Goal: Task Accomplishment & Management: Manage account settings

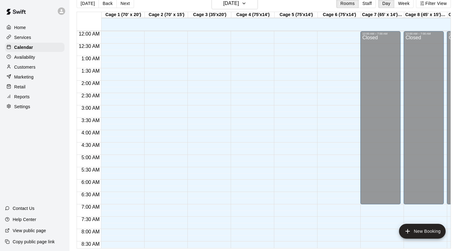
scroll to position [376, 0]
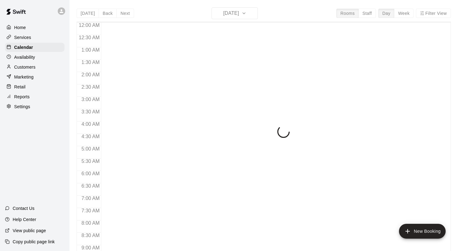
scroll to position [358, 0]
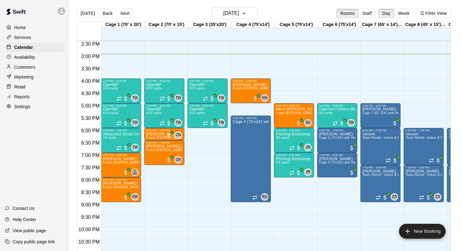
click at [28, 78] on p "Marketing" at bounding box center [23, 77] width 19 height 6
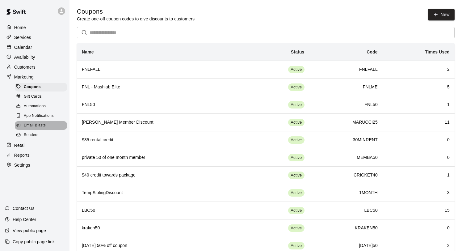
click at [38, 125] on span "Email Blasts" at bounding box center [35, 125] width 22 height 6
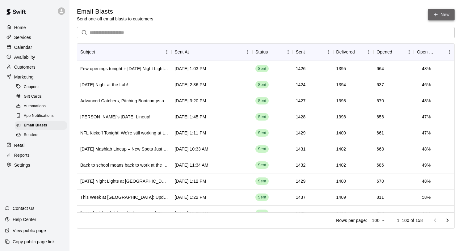
click at [441, 14] on link "New" at bounding box center [441, 14] width 27 height 11
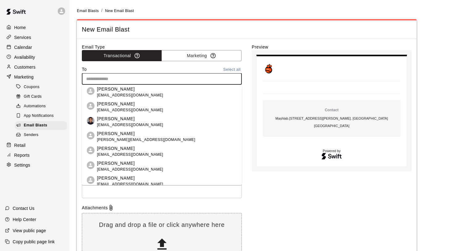
click at [116, 80] on input "text" at bounding box center [161, 79] width 155 height 8
click at [231, 68] on button "Select all" at bounding box center [232, 69] width 20 height 7
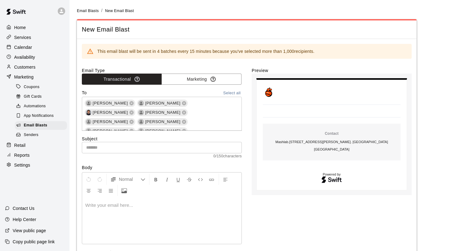
click at [206, 147] on input "text" at bounding box center [162, 147] width 160 height 11
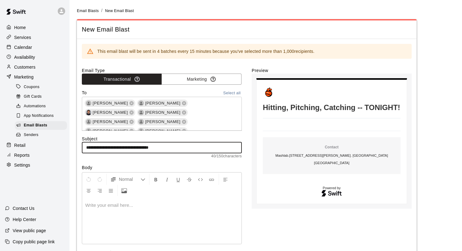
click at [132, 218] on div at bounding box center [161, 220] width 159 height 46
click at [141, 148] on input "**********" at bounding box center [162, 147] width 160 height 11
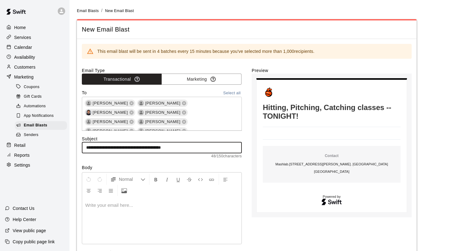
type input "**********"
click at [140, 215] on div at bounding box center [161, 220] width 159 height 46
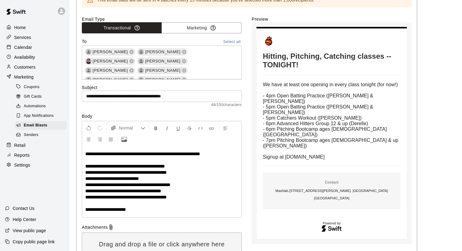
scroll to position [54, 0]
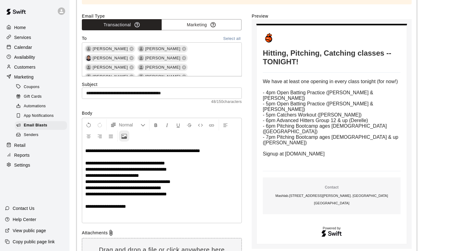
click at [127, 137] on button "Upload Image" at bounding box center [124, 135] width 10 height 11
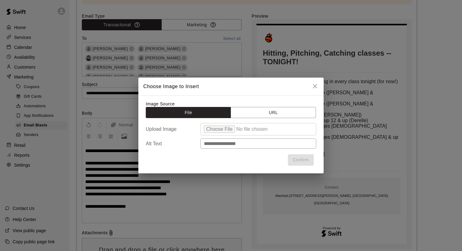
click at [224, 130] on input "file" at bounding box center [258, 129] width 116 height 12
type input "**********"
click at [299, 162] on button "Confirm" at bounding box center [301, 159] width 26 height 11
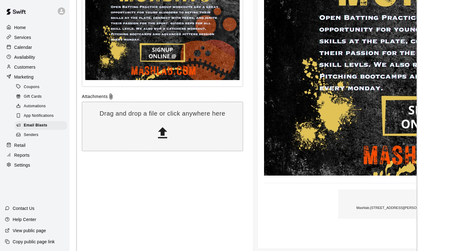
scroll to position [379, 0]
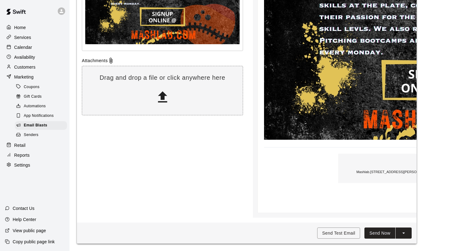
click at [376, 232] on button "Send Now" at bounding box center [379, 232] width 31 height 11
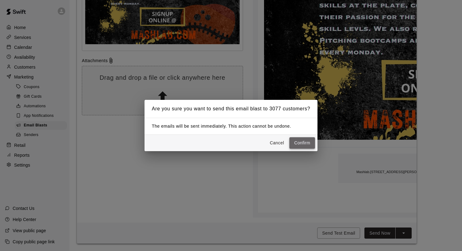
click at [300, 141] on button "Confirm" at bounding box center [302, 142] width 26 height 11
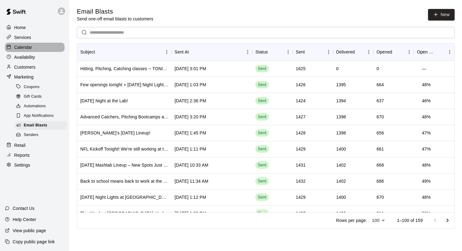
click at [20, 48] on p "Calendar" at bounding box center [23, 47] width 18 height 6
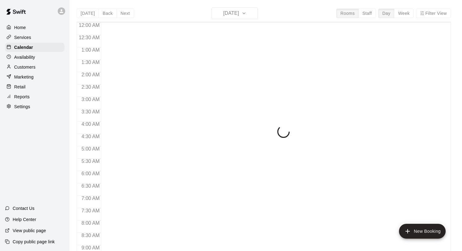
scroll to position [358, 0]
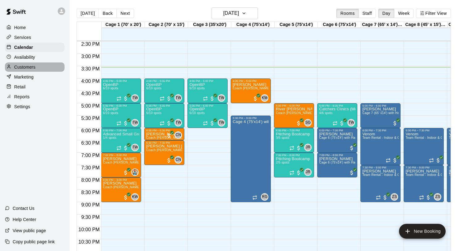
click at [22, 65] on p "Customers" at bounding box center [24, 67] width 21 height 6
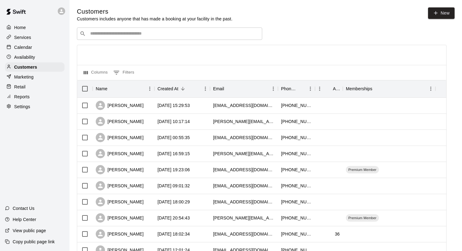
click at [106, 34] on input "Search customers by name or email" at bounding box center [173, 34] width 171 height 6
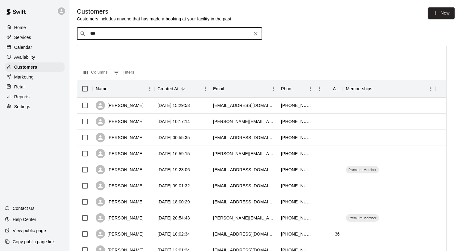
type input "****"
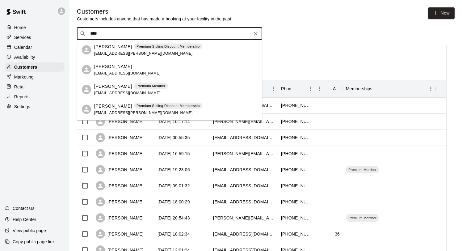
click at [124, 70] on div "[PERSON_NAME] [EMAIL_ADDRESS][DOMAIN_NAME]" at bounding box center [127, 69] width 66 height 13
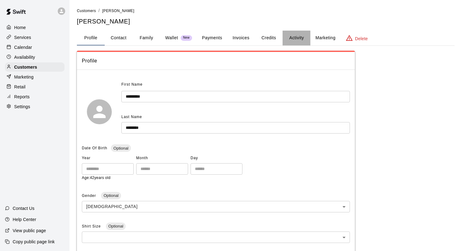
click at [292, 36] on button "Activity" at bounding box center [297, 38] width 28 height 15
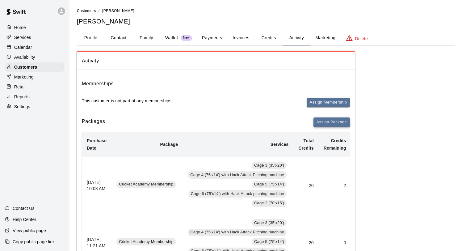
click at [327, 122] on button "Assign Package" at bounding box center [331, 122] width 36 height 10
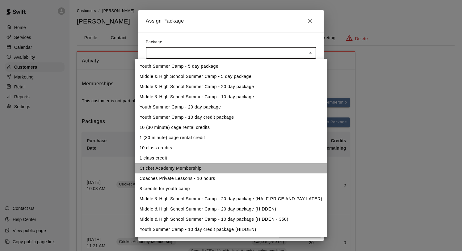
click at [208, 168] on li "Cricket Academy Membership" at bounding box center [231, 168] width 193 height 10
type input "**********"
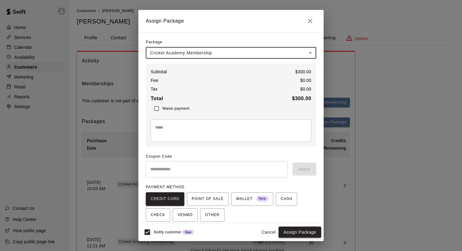
click at [298, 232] on button "Assign Package" at bounding box center [300, 231] width 43 height 11
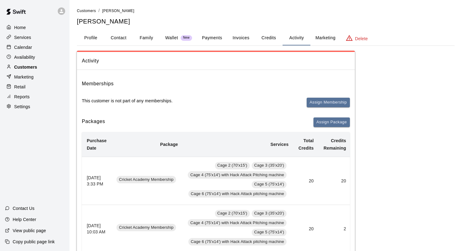
click at [22, 63] on div "Customers" at bounding box center [35, 66] width 60 height 9
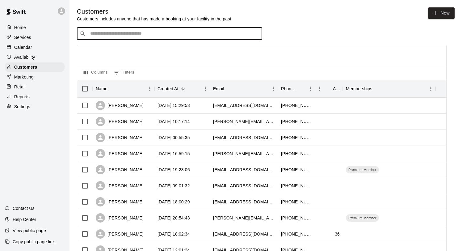
click at [102, 37] on input "Search customers by name or email" at bounding box center [173, 34] width 171 height 6
type input "***"
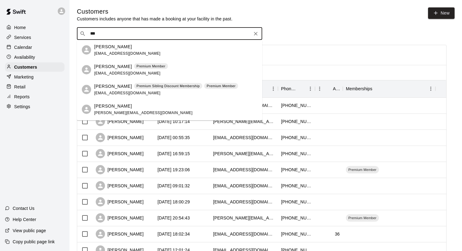
click at [132, 71] on span "[EMAIL_ADDRESS][DOMAIN_NAME]" at bounding box center [127, 73] width 66 height 4
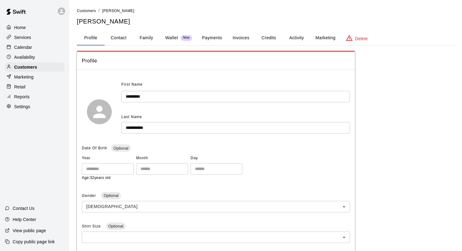
click at [298, 41] on button "Activity" at bounding box center [297, 38] width 28 height 15
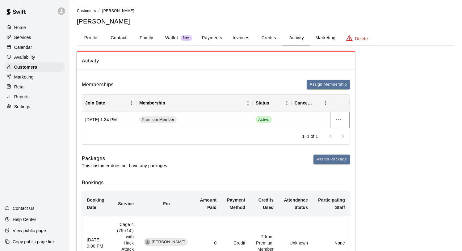
click at [339, 121] on icon "more actions" at bounding box center [338, 119] width 7 height 7
click at [349, 144] on li "Cancel" at bounding box center [350, 142] width 35 height 10
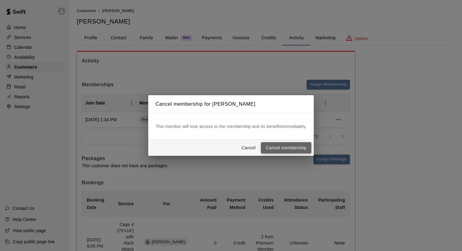
click at [279, 147] on button "Cancel membership" at bounding box center [286, 147] width 50 height 11
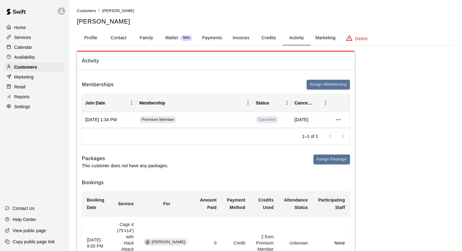
click at [29, 77] on p "Marketing" at bounding box center [23, 77] width 19 height 6
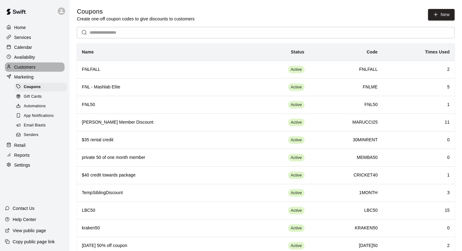
click at [29, 66] on p "Customers" at bounding box center [24, 67] width 21 height 6
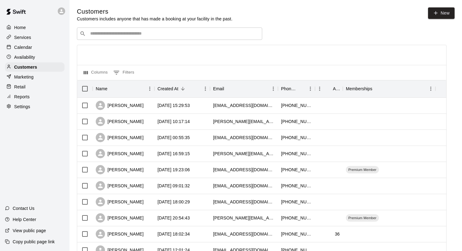
click at [166, 34] on input "Search customers by name or email" at bounding box center [173, 34] width 171 height 6
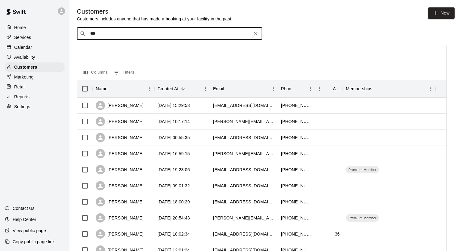
type input "****"
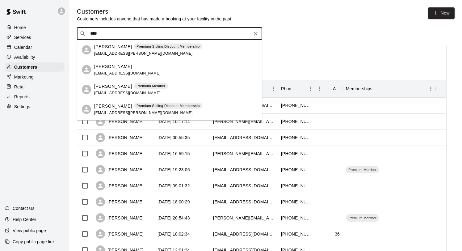
click at [140, 69] on div "[PERSON_NAME]" at bounding box center [127, 66] width 66 height 6
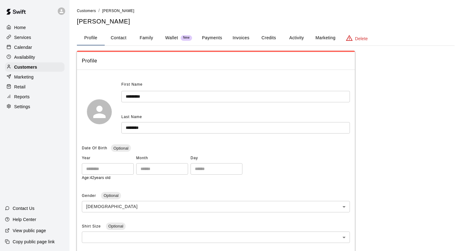
click at [292, 40] on button "Activity" at bounding box center [297, 38] width 28 height 15
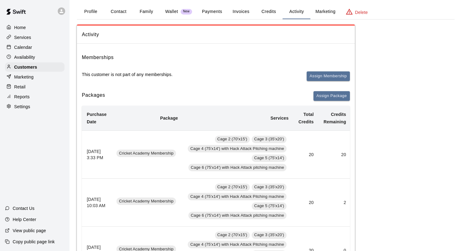
scroll to position [27, 0]
